Goal: Go to known website: Access a specific website the user already knows

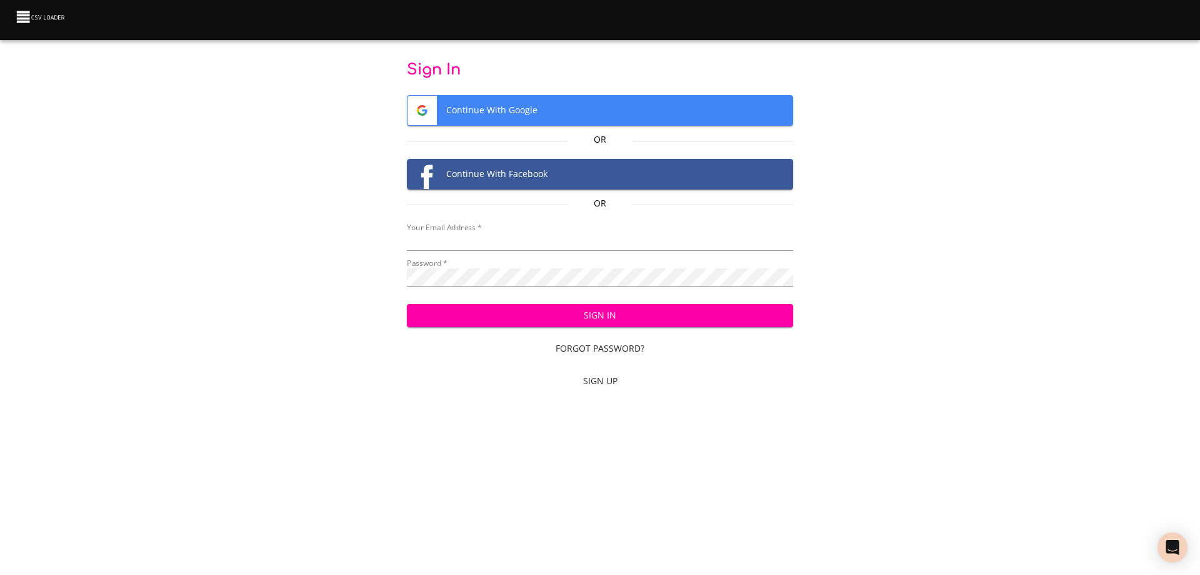
type input "[EMAIL_ADDRESS][DOMAIN_NAME]"
click at [646, 316] on span "Sign In" at bounding box center [600, 316] width 367 height 16
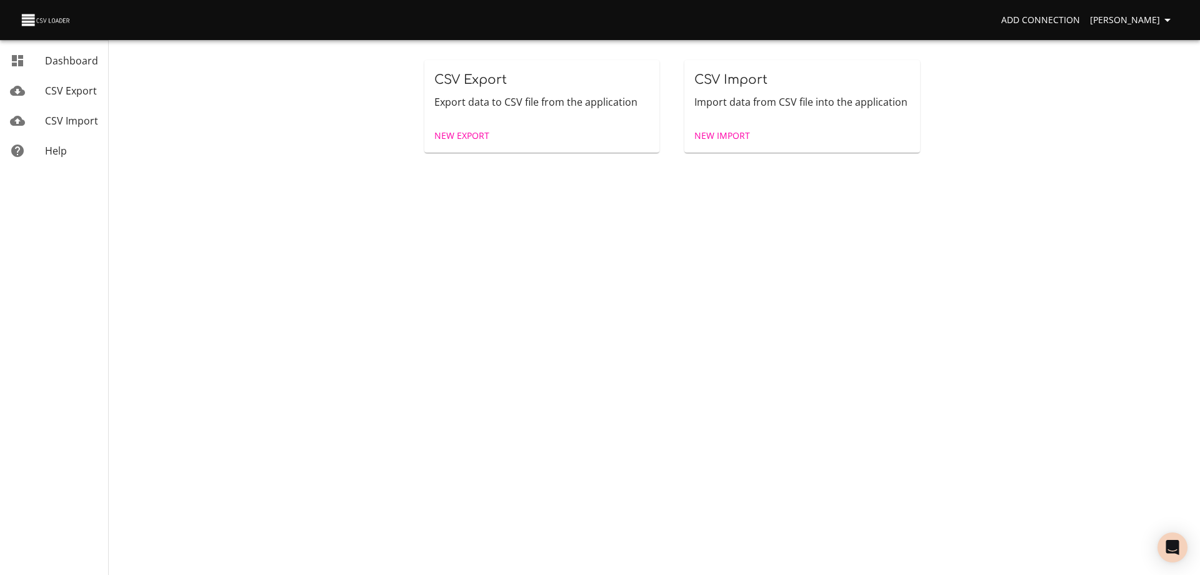
click at [66, 118] on span "CSV Import" at bounding box center [71, 121] width 53 height 14
